Goal: Information Seeking & Learning: Learn about a topic

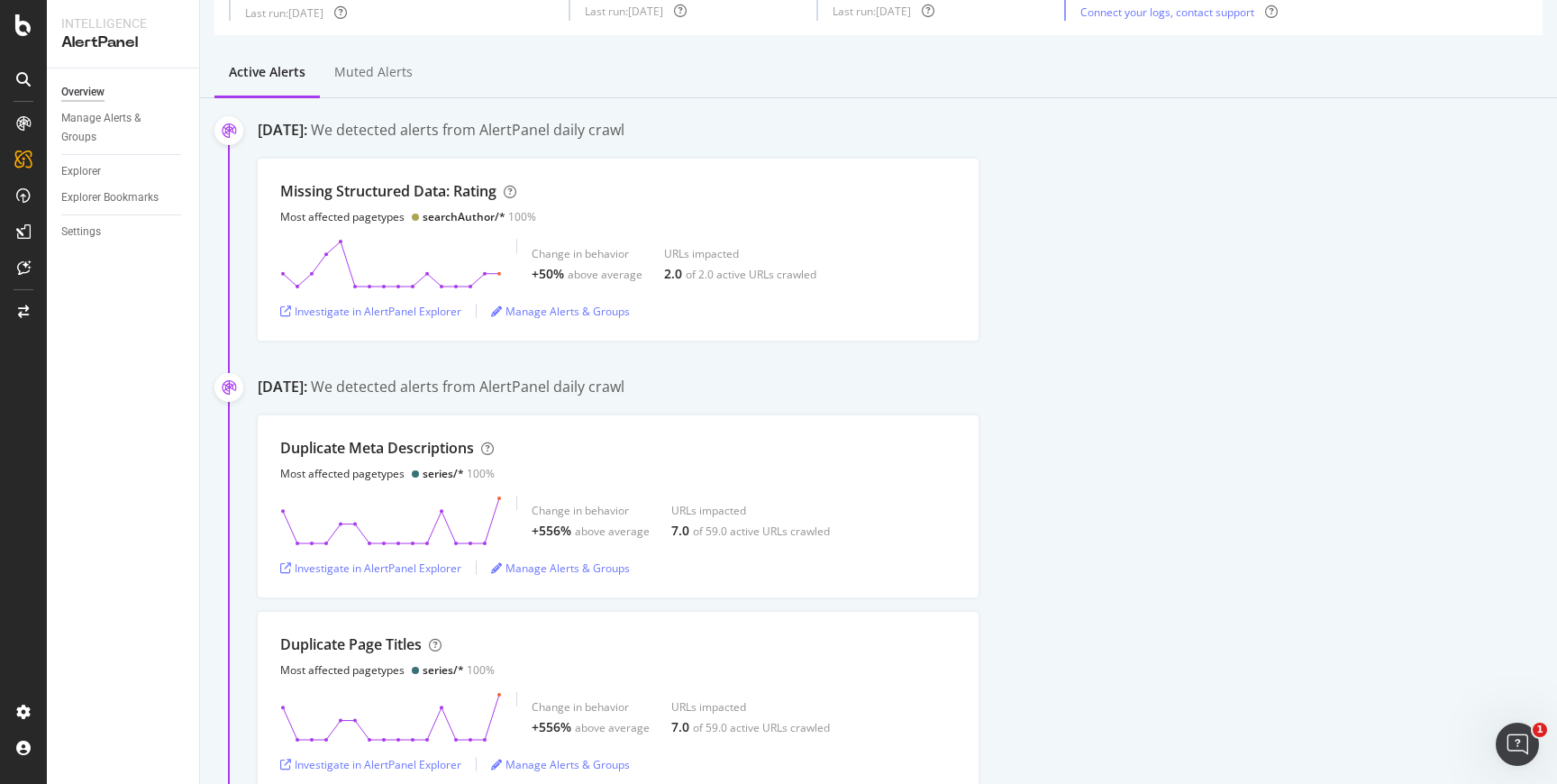
scroll to position [131, 0]
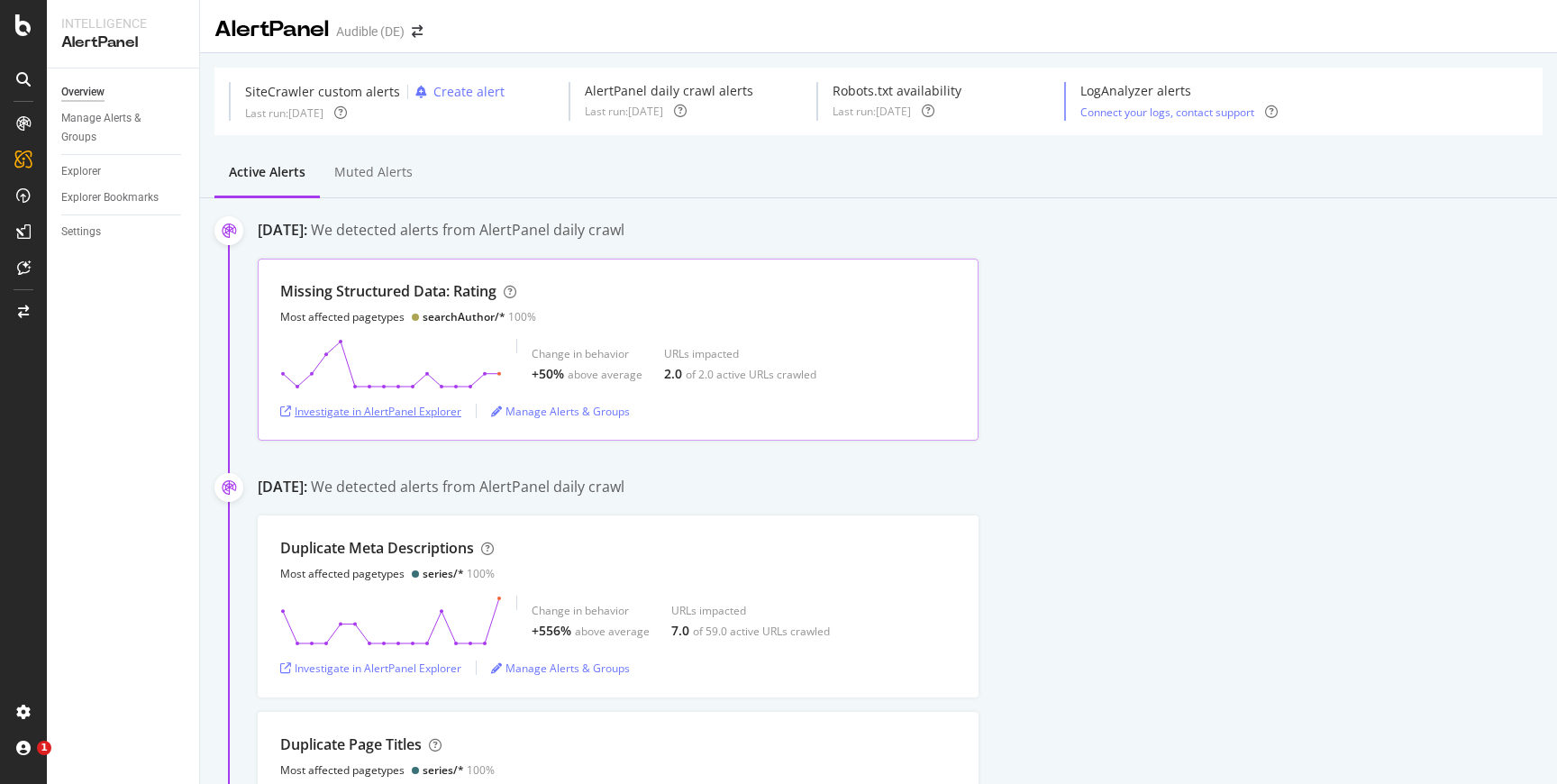
click at [422, 409] on div "Investigate in AlertPanel Explorer" at bounding box center [370, 411] width 181 height 15
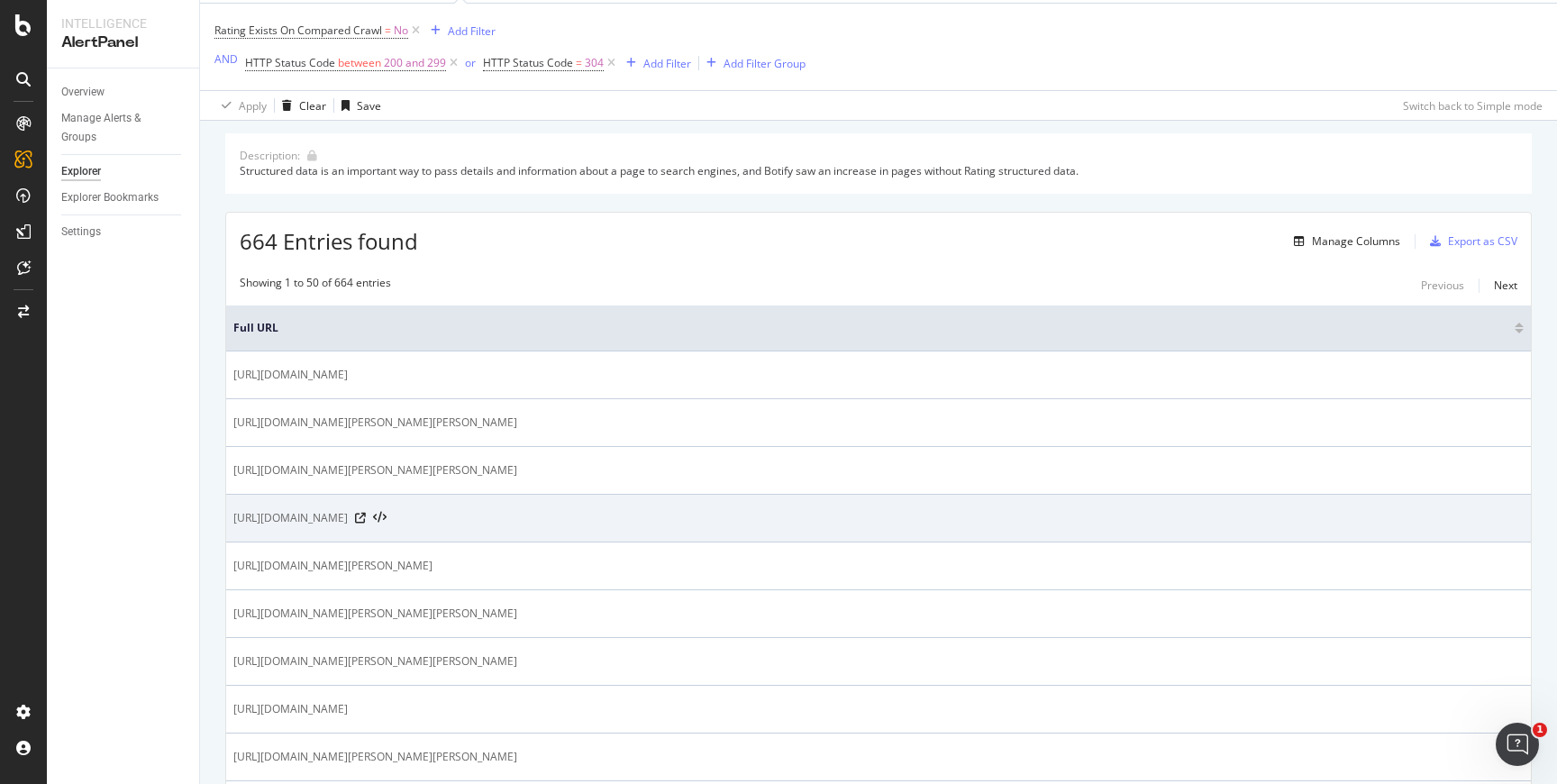
scroll to position [109, 0]
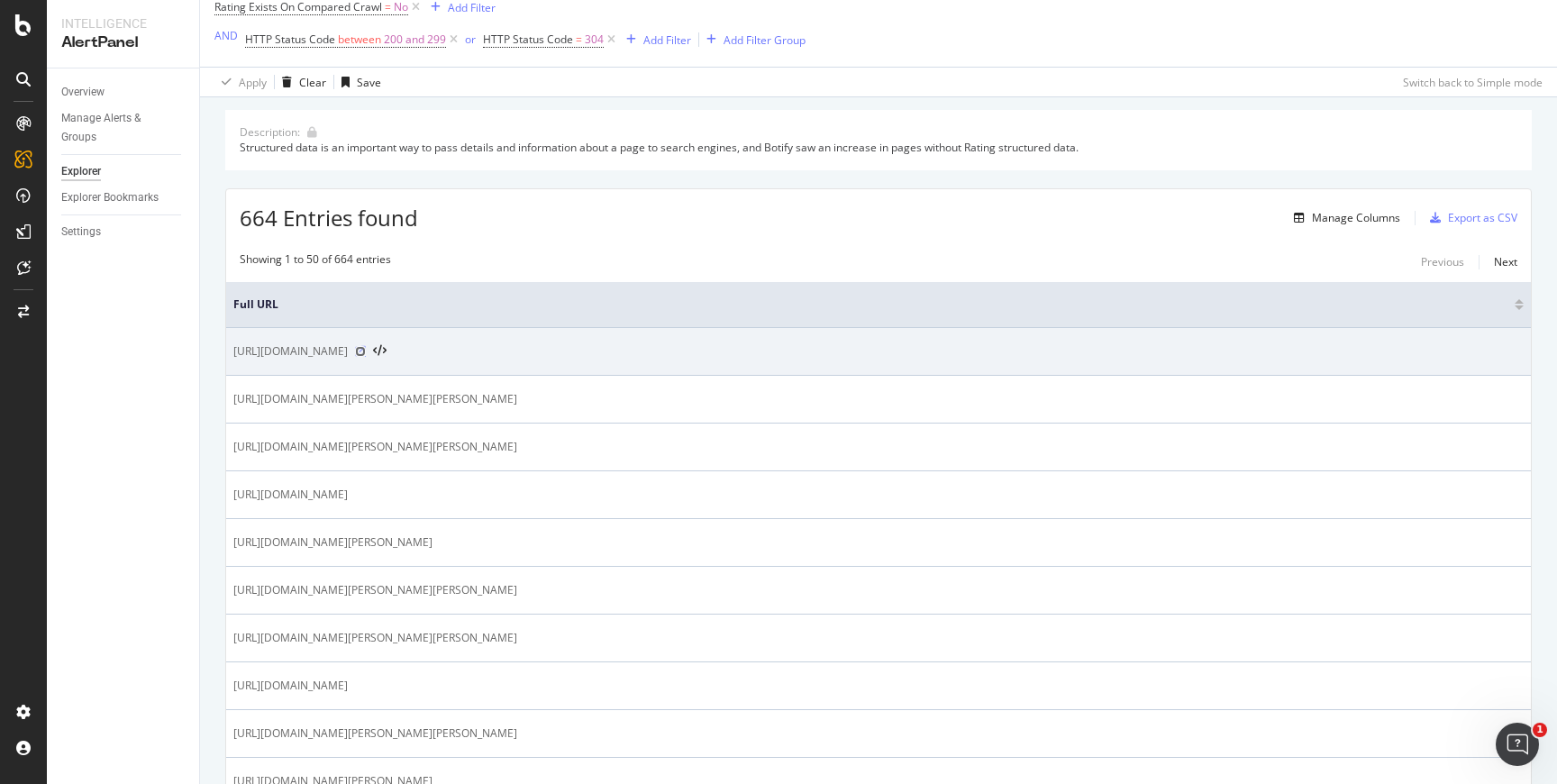
click at [366, 354] on icon at bounding box center [360, 351] width 11 height 11
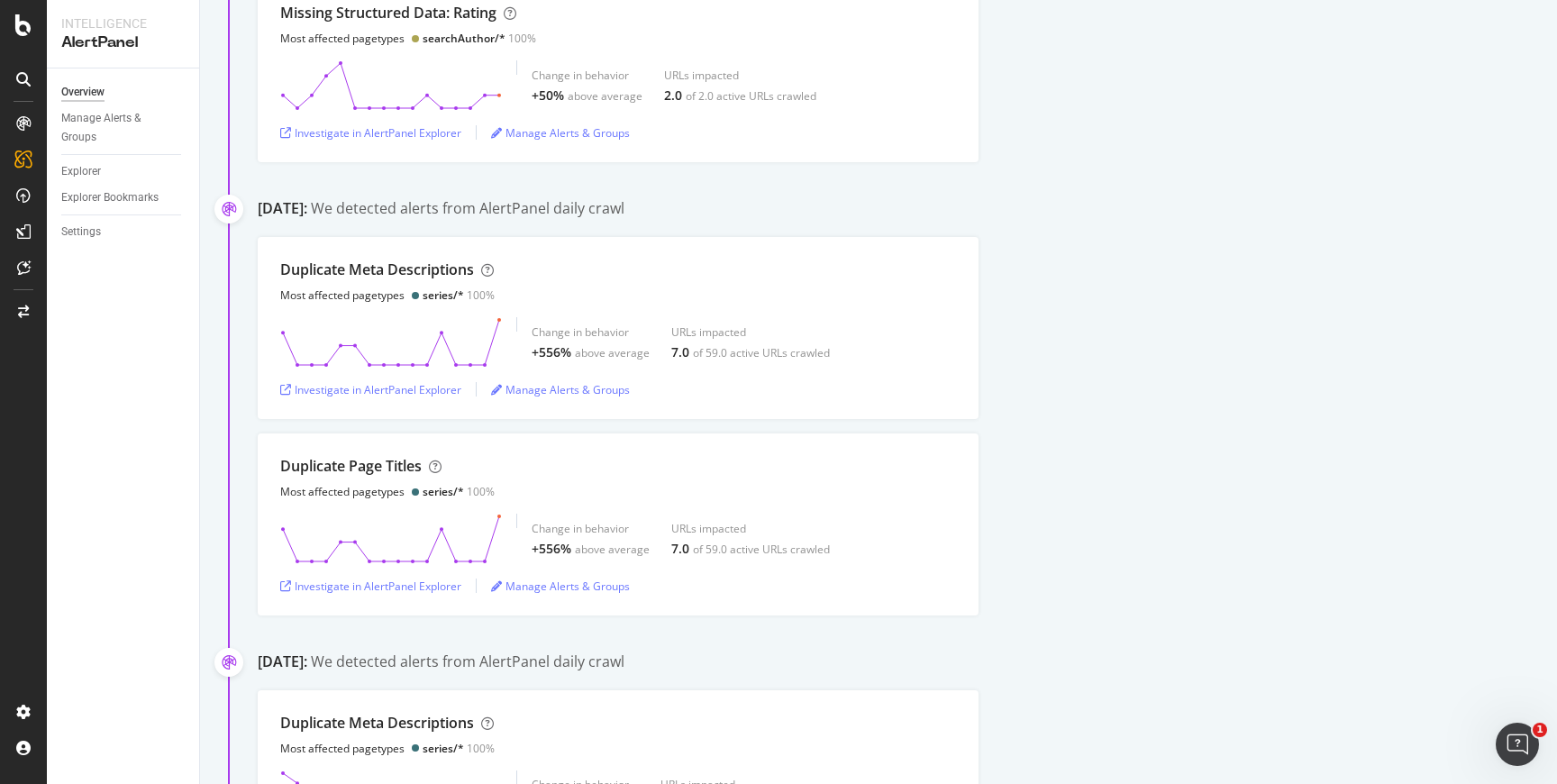
scroll to position [436, 0]
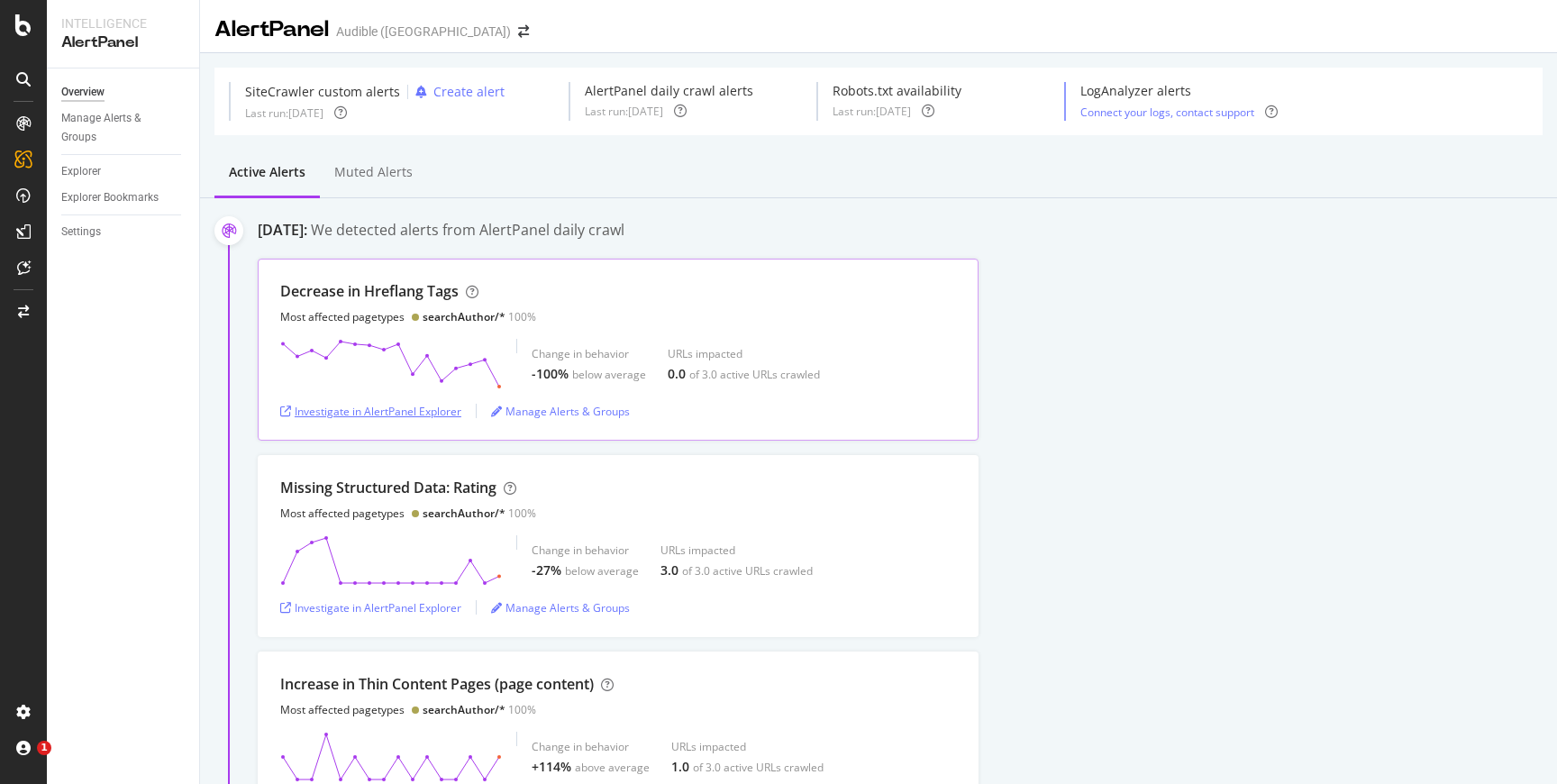
click at [443, 414] on div "Investigate in AlertPanel Explorer" at bounding box center [370, 411] width 181 height 15
click at [1054, 297] on div "Decrease in Hreflang Tags Most affected pagetypes searchAuthor/* 100% Change in…" at bounding box center [907, 349] width 1299 height 182
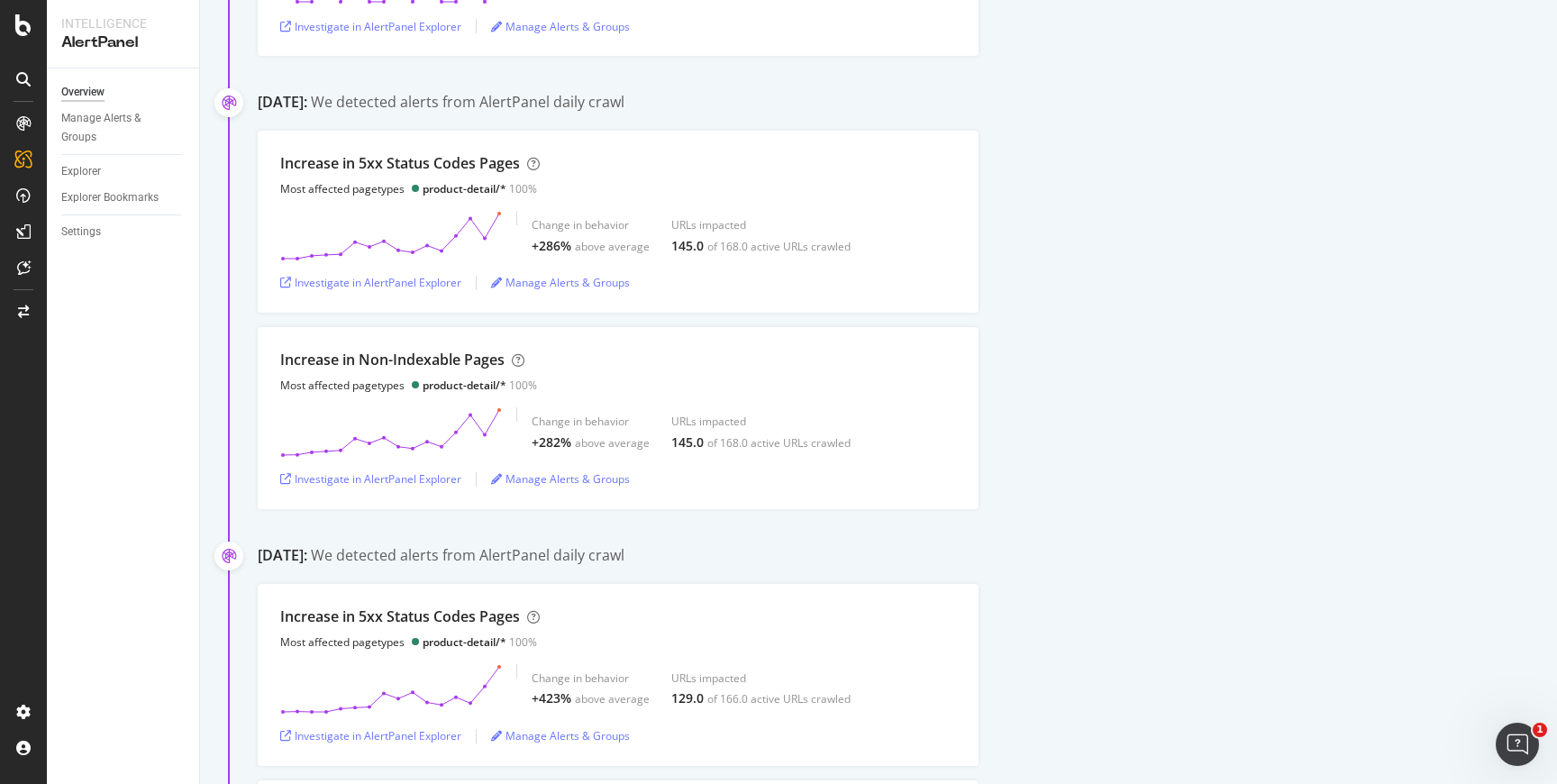
scroll to position [787, 0]
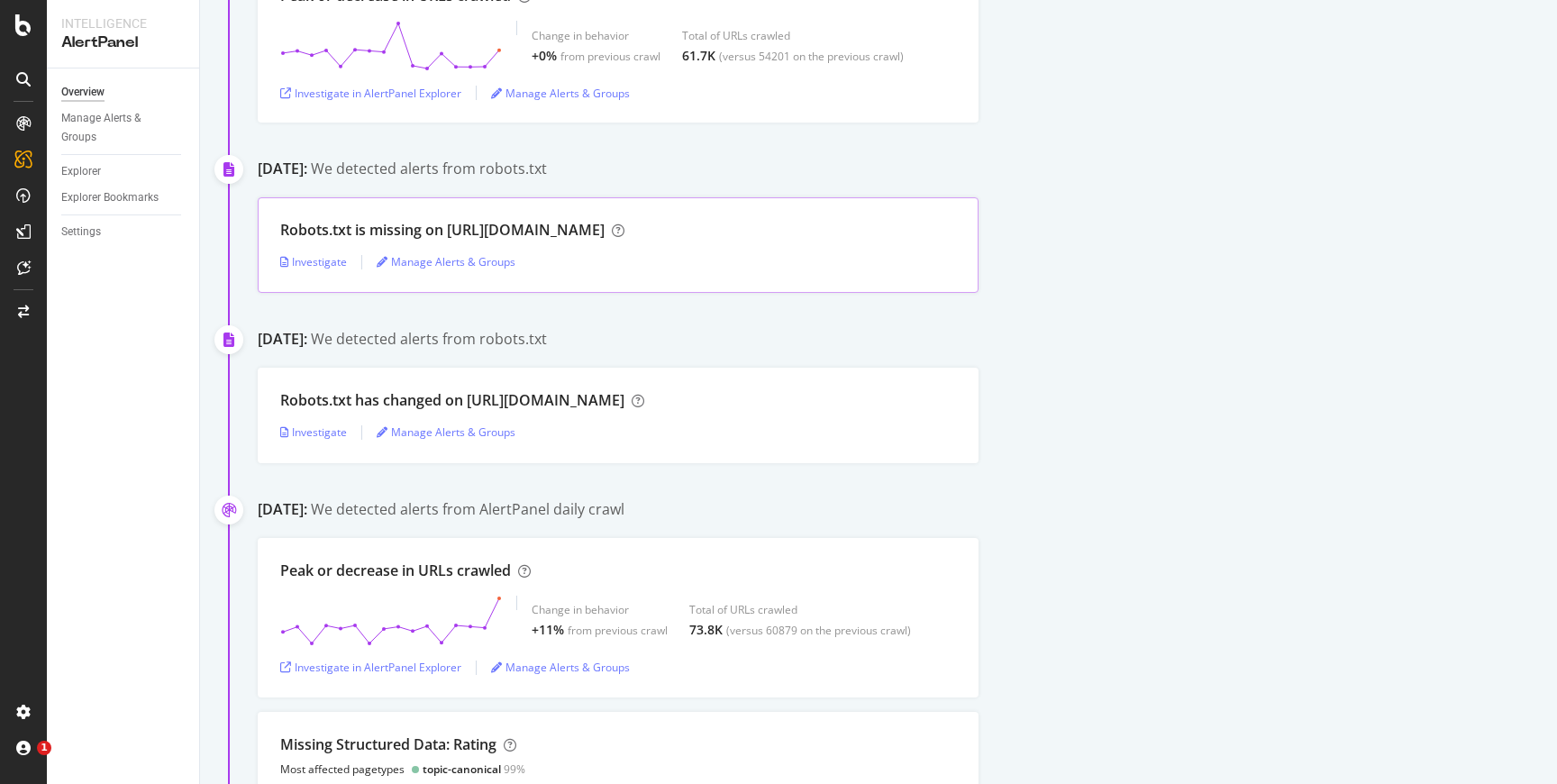
scroll to position [387, 0]
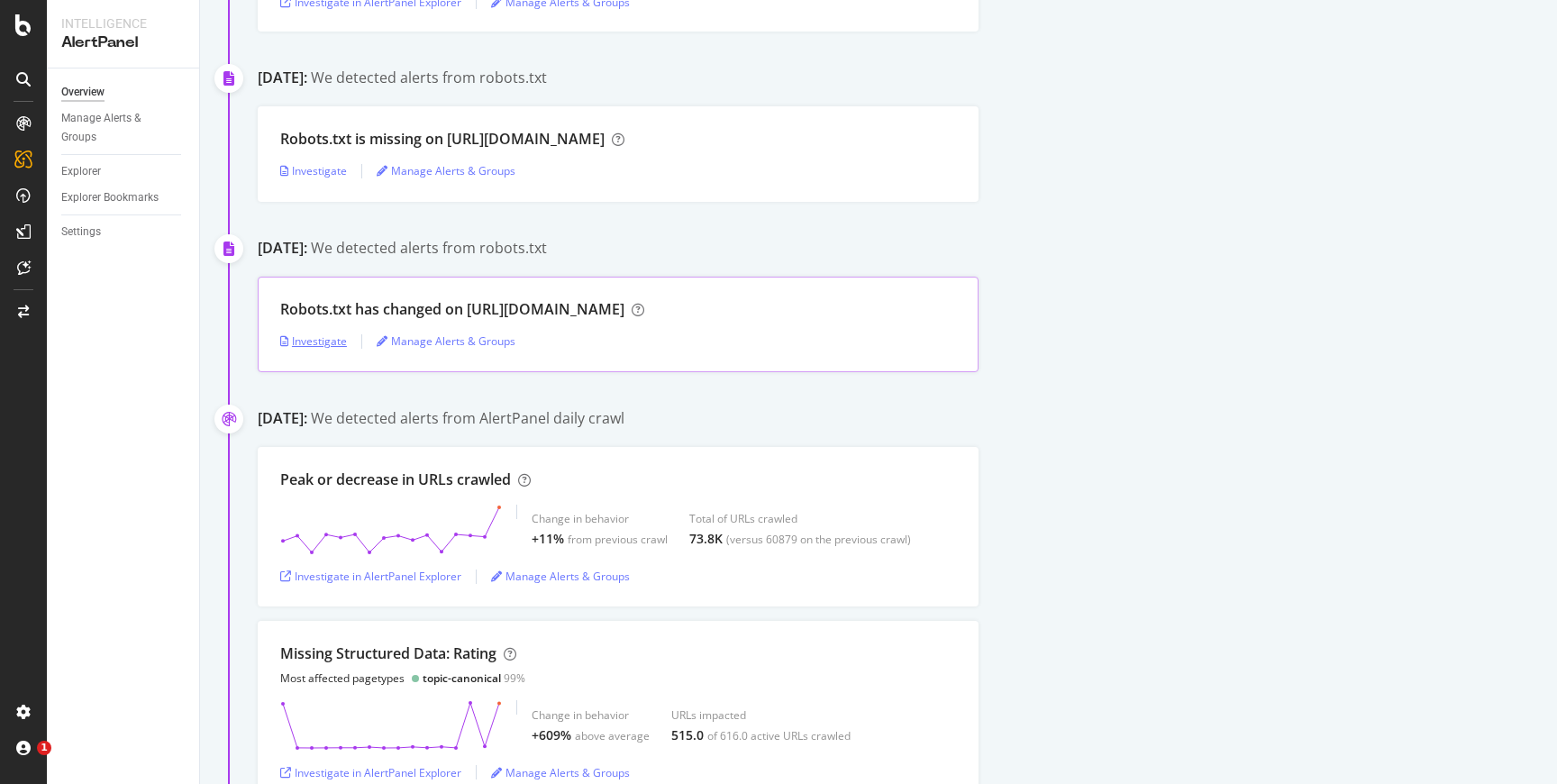
click at [337, 337] on div "Investigate" at bounding box center [313, 341] width 66 height 15
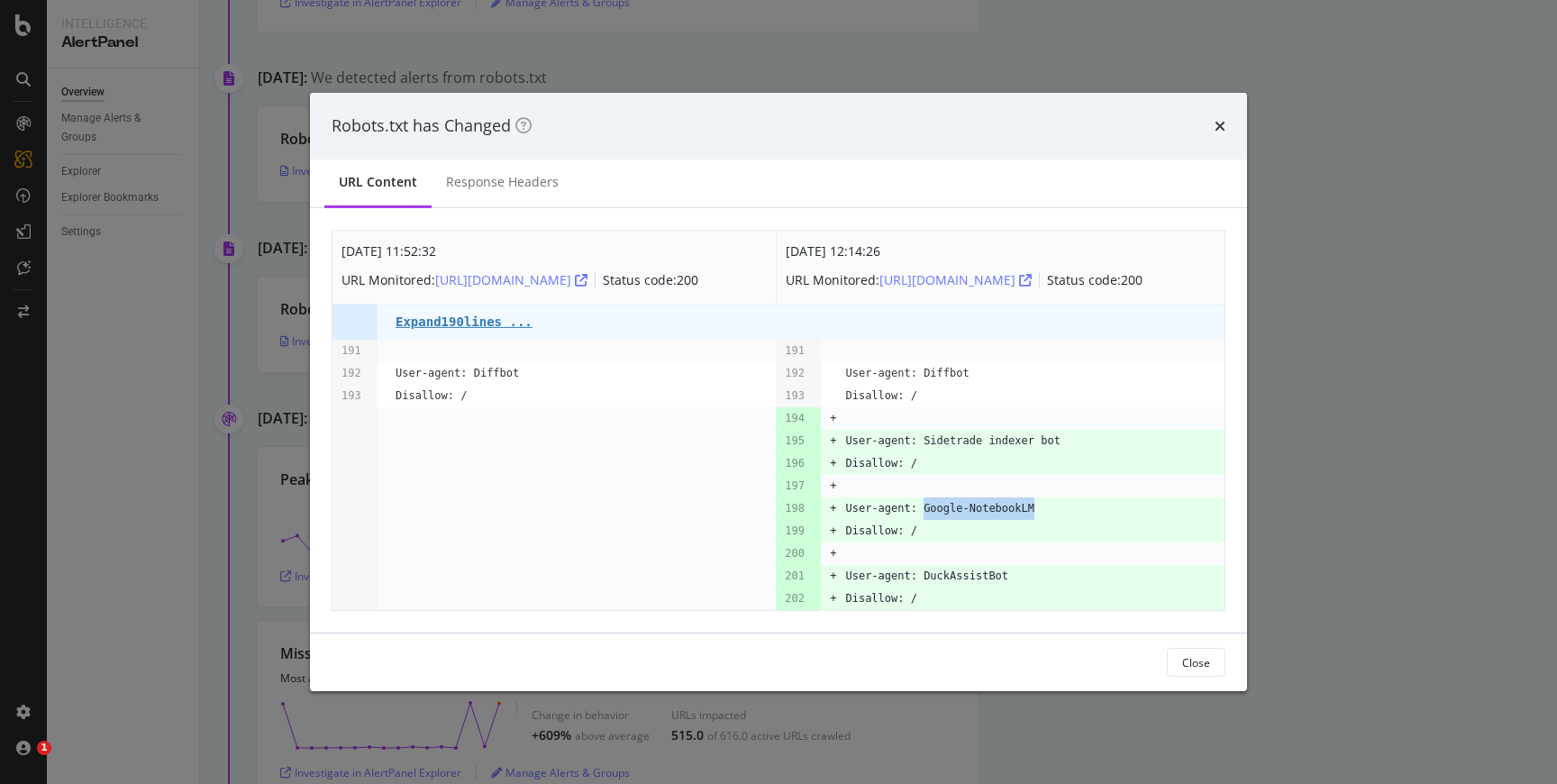
drag, startPoint x: 1044, startPoint y: 517, endPoint x: 924, endPoint y: 513, distance: 120.1
click at [924, 513] on td "User-agent: Google-NotebookLM" at bounding box center [1034, 508] width 379 height 22
copy pre "Google-NotebookLM"
click at [1217, 119] on icon "times" at bounding box center [1219, 126] width 11 height 14
